Goal: Task Accomplishment & Management: Use online tool/utility

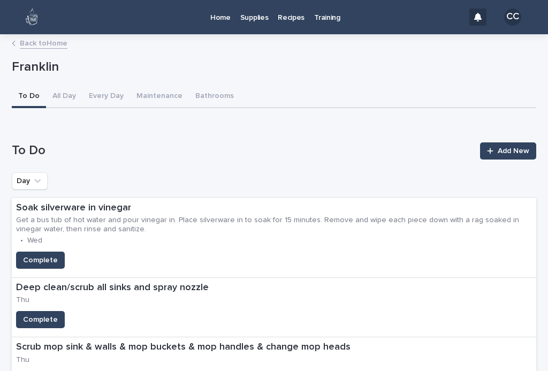
click at [45, 46] on link "Back to Home" at bounding box center [44, 42] width 48 height 12
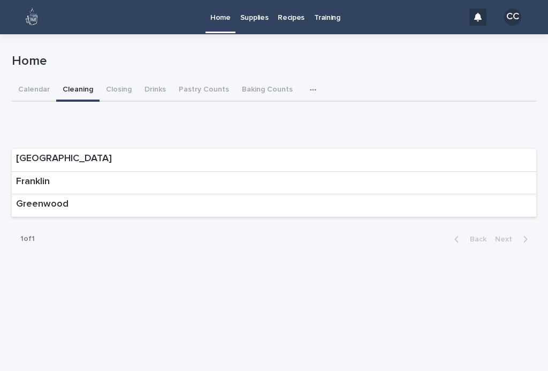
click at [114, 91] on button "Closing" at bounding box center [118, 90] width 39 height 22
click at [111, 180] on div "Franklin" at bounding box center [274, 183] width 524 height 23
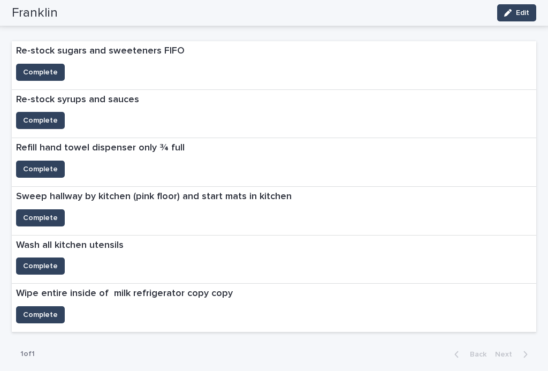
scroll to position [345, 0]
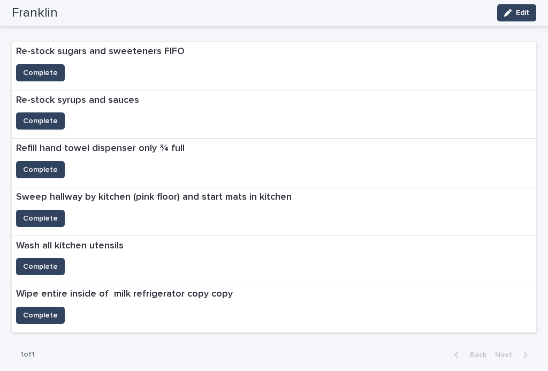
click at [49, 311] on span "Complete" at bounding box center [40, 315] width 35 height 11
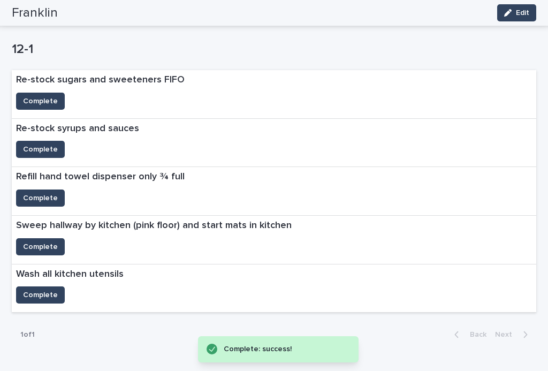
scroll to position [317, 0]
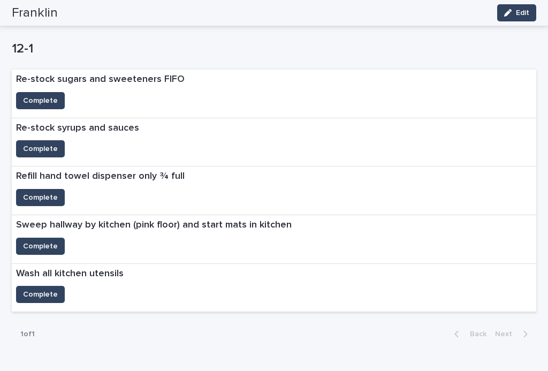
click at [43, 102] on span "Complete" at bounding box center [40, 100] width 35 height 11
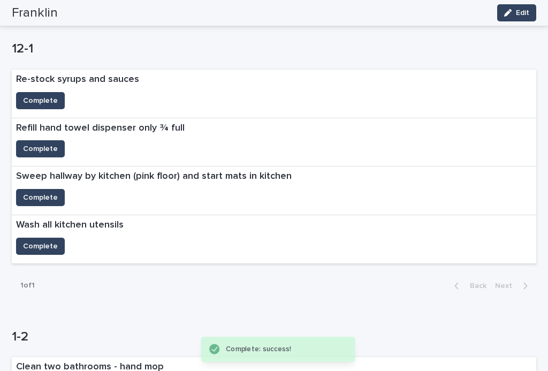
click at [39, 228] on div "Wash all kitchen utensils" at bounding box center [70, 226] width 116 height 22
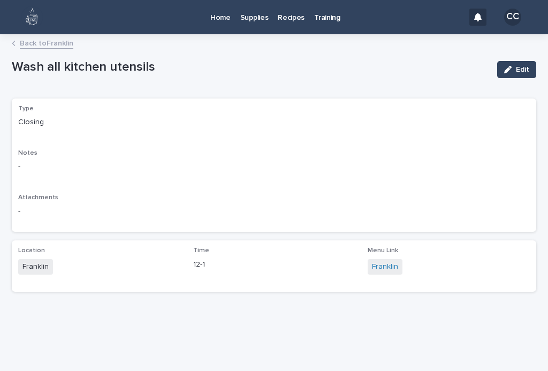
click at [25, 48] on link "Back to Franklin" at bounding box center [46, 42] width 53 height 12
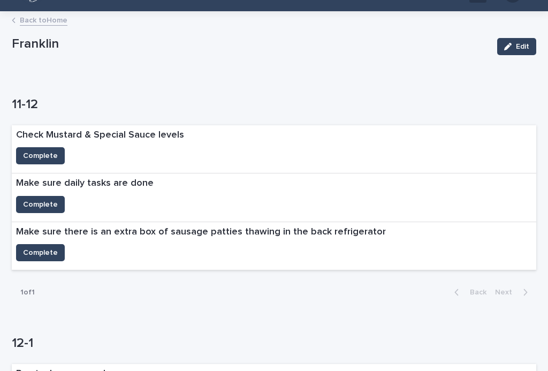
scroll to position [25, 0]
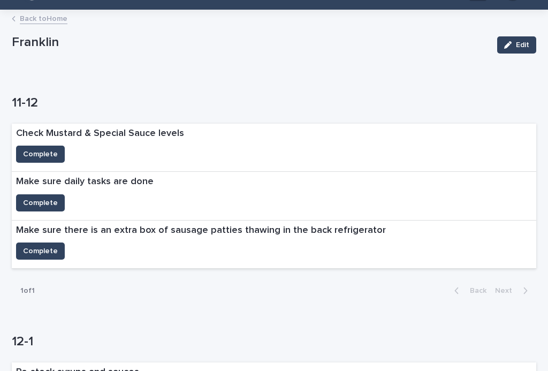
click at [44, 199] on span "Complete" at bounding box center [40, 202] width 35 height 11
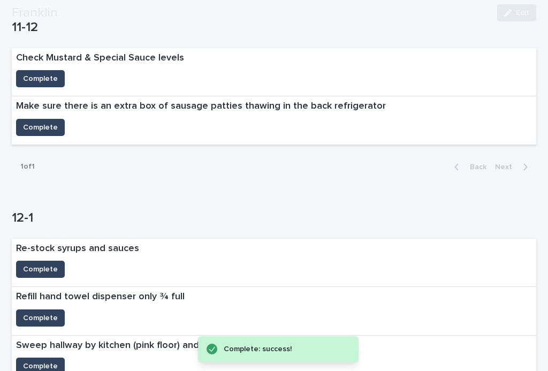
scroll to position [111, 0]
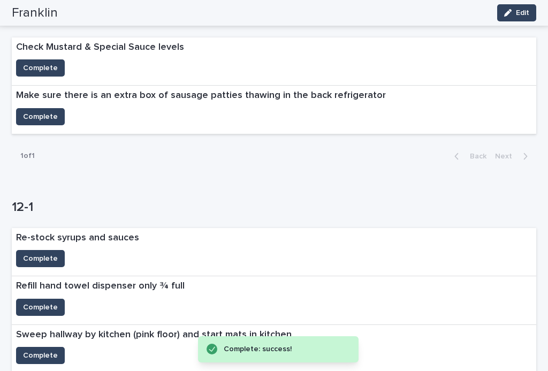
click at [45, 65] on span "Complete" at bounding box center [40, 68] width 35 height 11
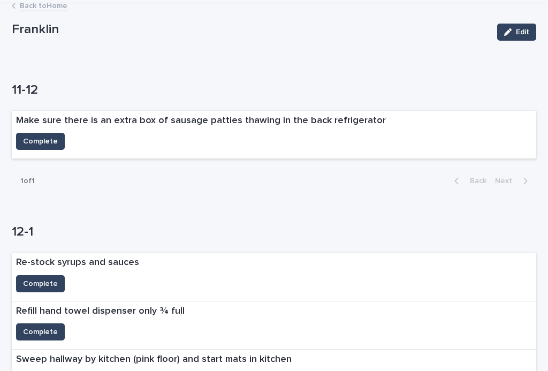
scroll to position [37, 0]
click at [42, 136] on span "Complete" at bounding box center [40, 141] width 35 height 11
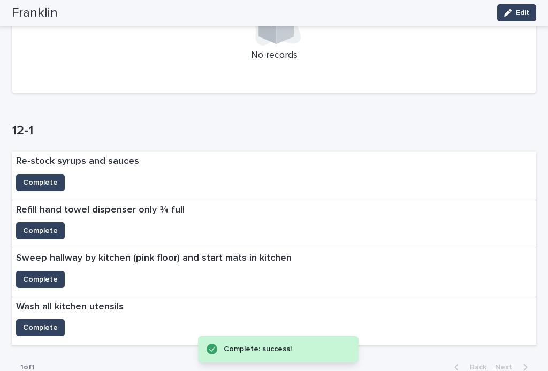
scroll to position [169, 0]
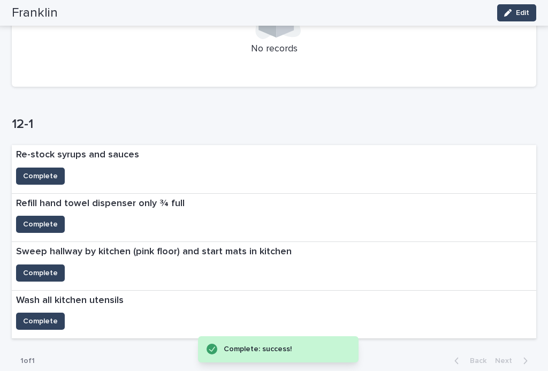
click at [36, 216] on button "Complete" at bounding box center [40, 224] width 49 height 17
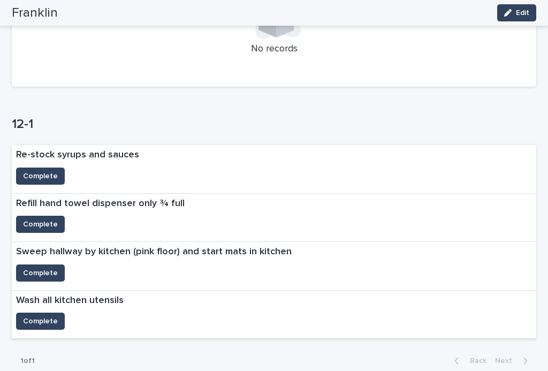
click at [36, 264] on button "Complete" at bounding box center [40, 272] width 49 height 17
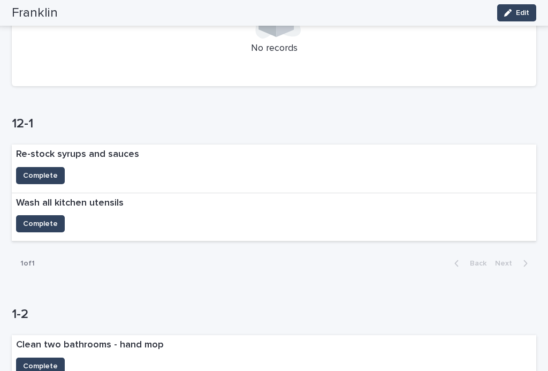
scroll to position [178, 0]
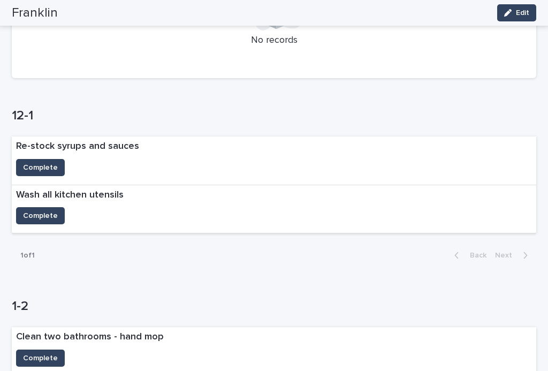
click at [49, 169] on span "Complete" at bounding box center [40, 167] width 35 height 11
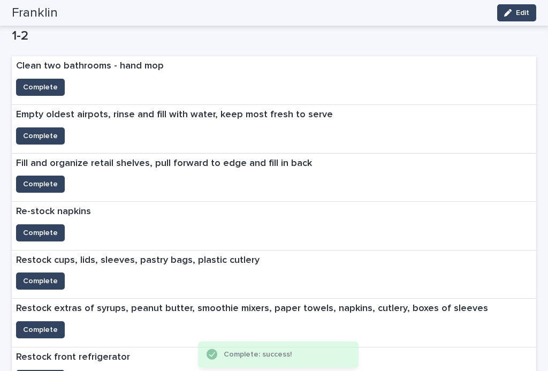
scroll to position [400, 0]
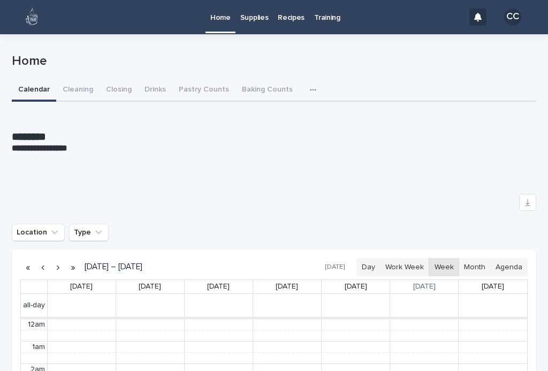
scroll to position [135, 0]
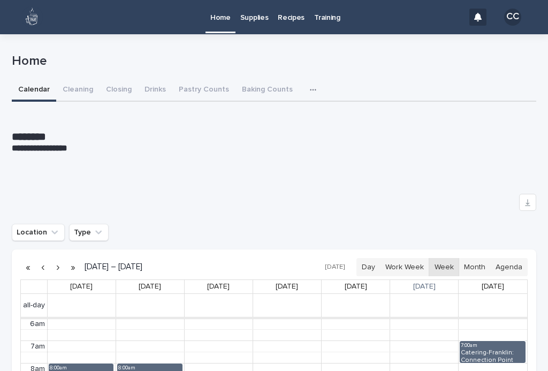
click at [113, 94] on button "Closing" at bounding box center [118, 90] width 39 height 22
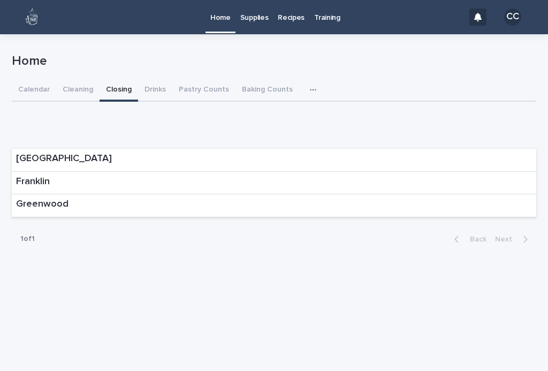
click at [169, 192] on div "Franklin" at bounding box center [274, 183] width 524 height 23
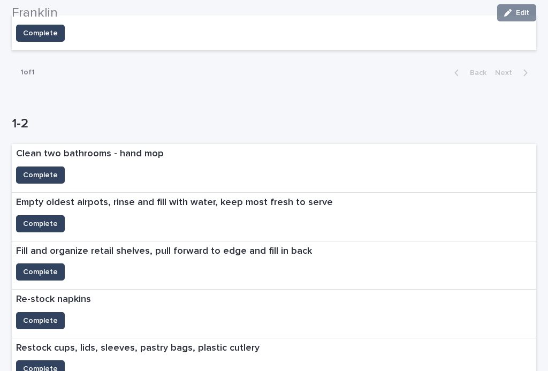
scroll to position [299, 0]
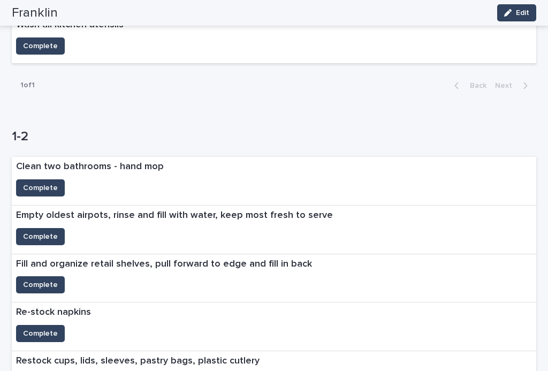
click at [42, 328] on span "Complete" at bounding box center [40, 333] width 35 height 11
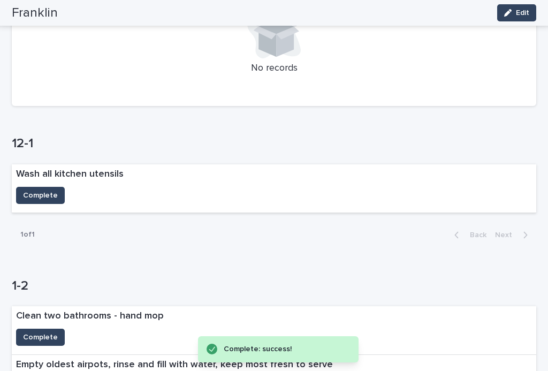
scroll to position [137, 0]
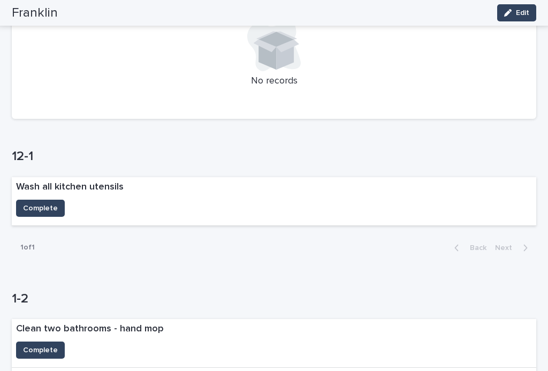
click at [26, 208] on span "Complete" at bounding box center [40, 208] width 35 height 11
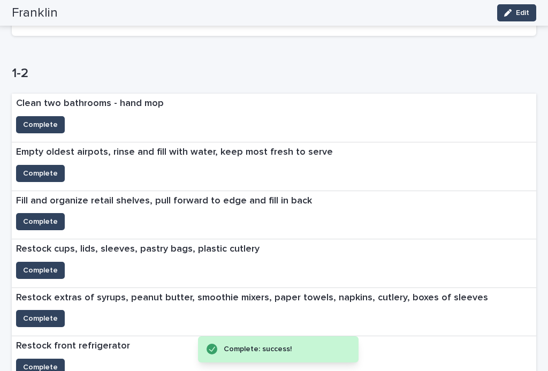
scroll to position [409, 0]
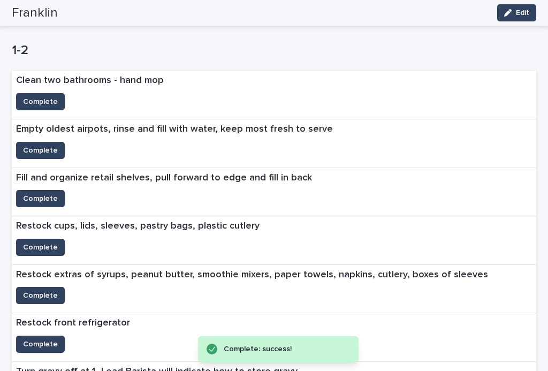
click at [42, 194] on span "Complete" at bounding box center [40, 198] width 35 height 11
